Goal: Information Seeking & Learning: Learn about a topic

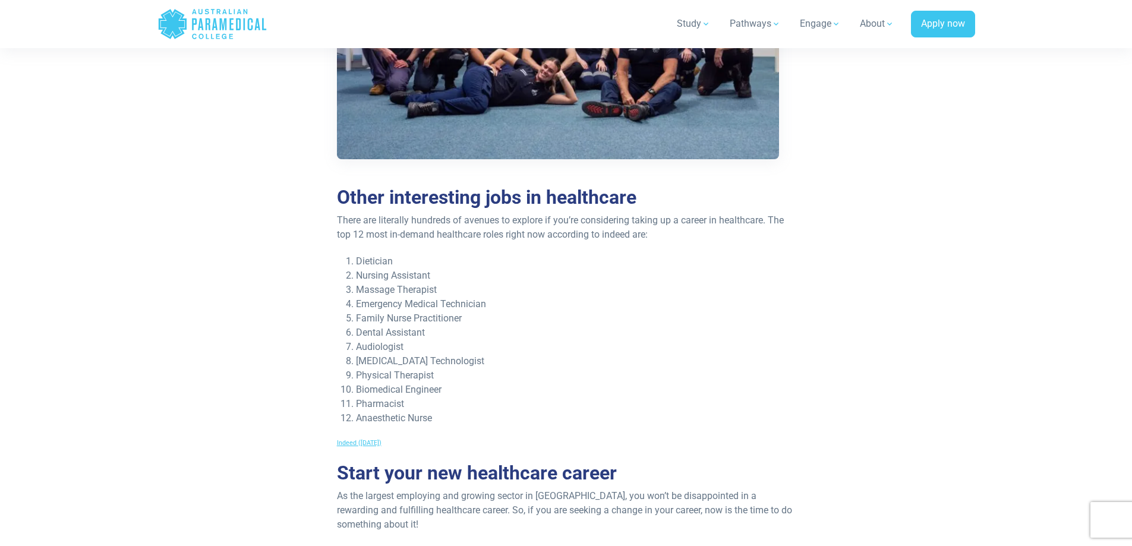
scroll to position [4752, 0]
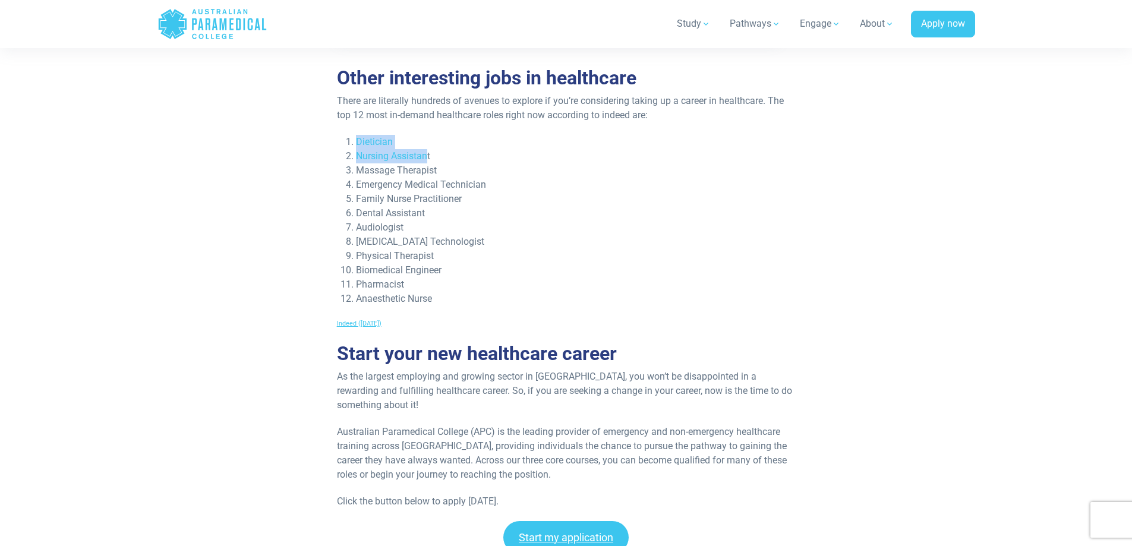
drag, startPoint x: 340, startPoint y: 125, endPoint x: 428, endPoint y: 135, distance: 88.5
click at [428, 135] on ol "Dietician Nursing Assistant Massage Therapist Emergency Medical Technician Fami…" at bounding box center [566, 220] width 459 height 171
drag, startPoint x: 361, startPoint y: 176, endPoint x: 463, endPoint y: 188, distance: 102.9
click at [463, 188] on ol "Dietician Nursing Assistant Massage Therapist Emergency Medical Technician Fami…" at bounding box center [566, 220] width 459 height 171
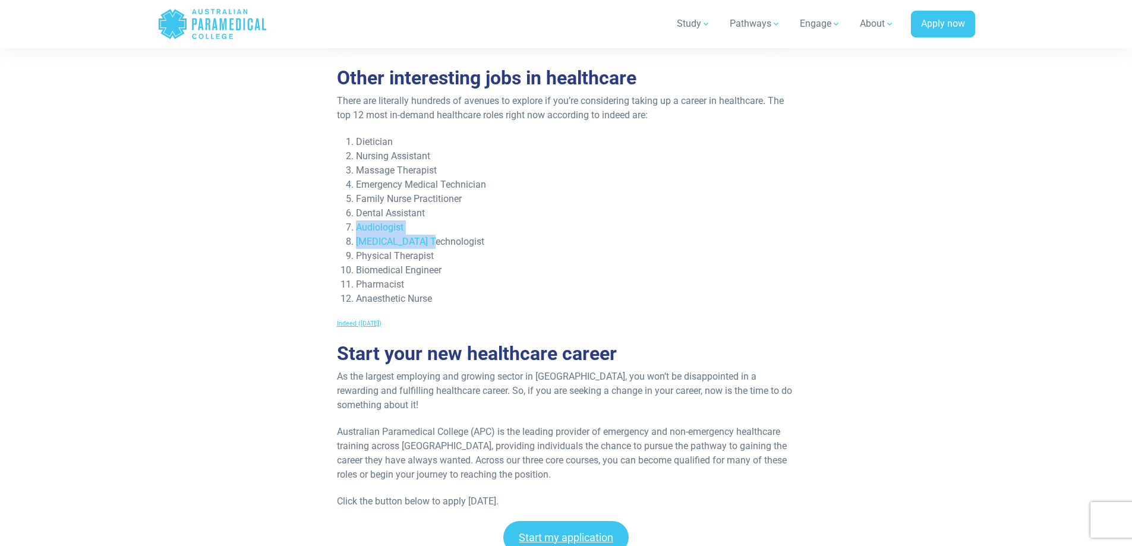
drag, startPoint x: 348, startPoint y: 211, endPoint x: 432, endPoint y: 222, distance: 85.7
click at [432, 222] on ol "Dietician Nursing Assistant Massage Therapist Emergency Medical Technician Fami…" at bounding box center [566, 220] width 459 height 171
drag, startPoint x: 346, startPoint y: 263, endPoint x: 434, endPoint y: 268, distance: 88.7
click at [434, 268] on ol "Dietician Nursing Assistant Massage Therapist Emergency Medical Technician Fami…" at bounding box center [566, 220] width 459 height 171
